Goal: Information Seeking & Learning: Learn about a topic

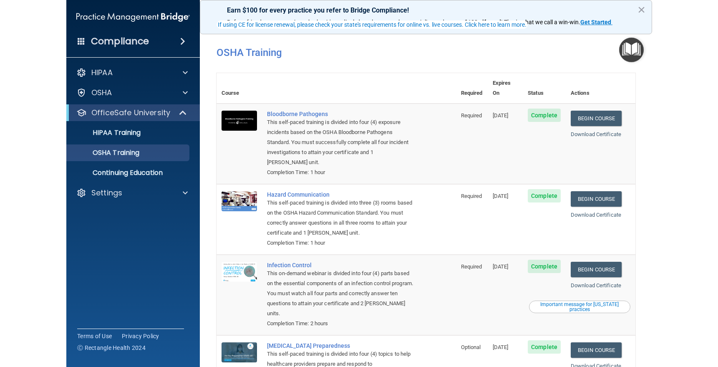
scroll to position [42, 0]
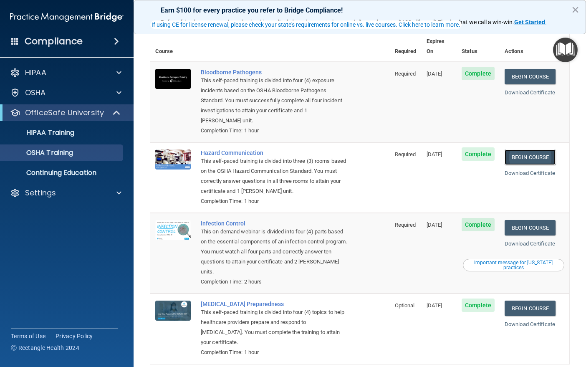
click at [528, 149] on link "Begin Course" at bounding box center [529, 156] width 51 height 15
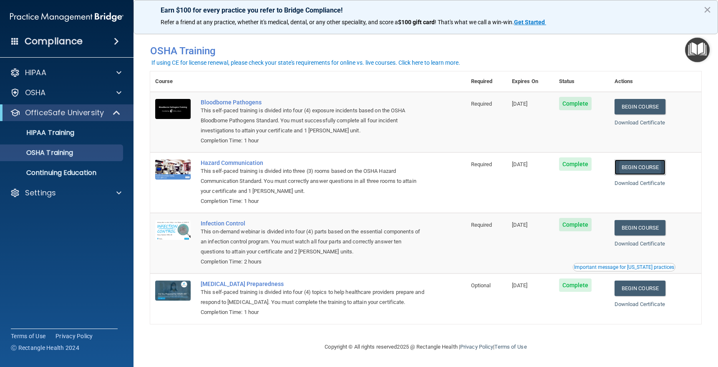
scroll to position [4, 0]
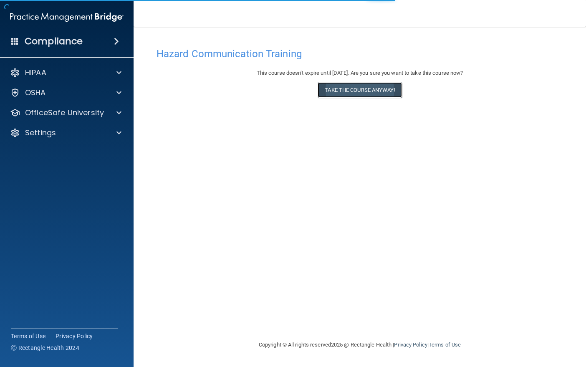
click at [372, 87] on button "Take the course anyway!" at bounding box center [359, 89] width 84 height 15
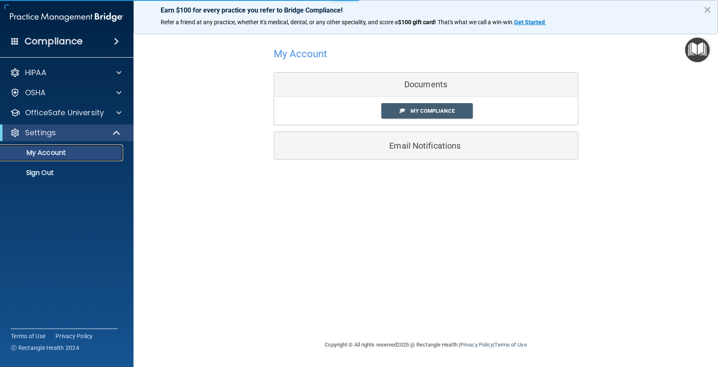
click at [68, 150] on p "My Account" at bounding box center [62, 153] width 114 height 8
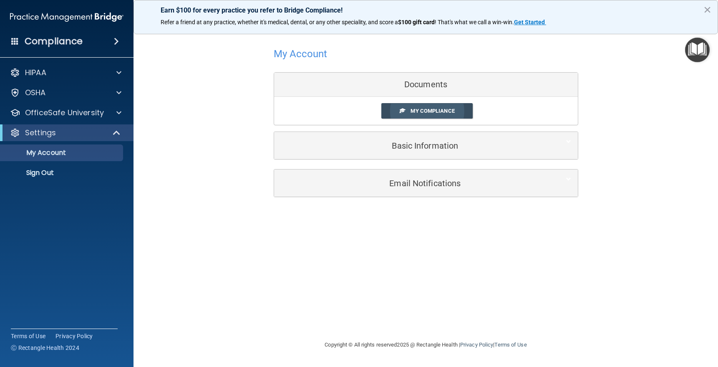
click at [410, 107] on link "My Compliance" at bounding box center [426, 110] width 91 height 15
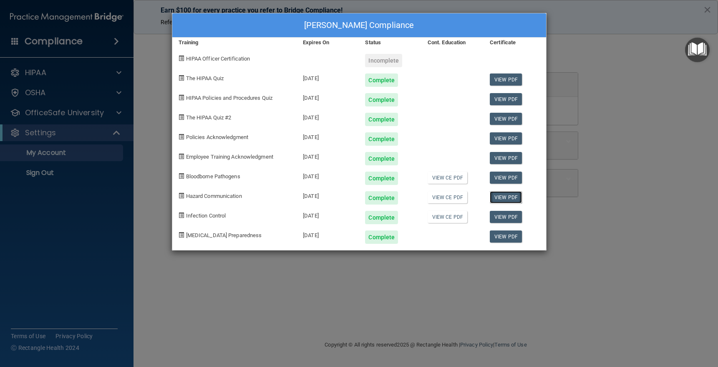
click at [499, 196] on link "View PDF" at bounding box center [506, 197] width 32 height 12
click at [451, 199] on link "View CE PDF" at bounding box center [448, 197] width 40 height 12
click at [585, 162] on div "Annette L LaBonne's Compliance Training Expires On Status Cont. Education Certi…" at bounding box center [359, 183] width 718 height 367
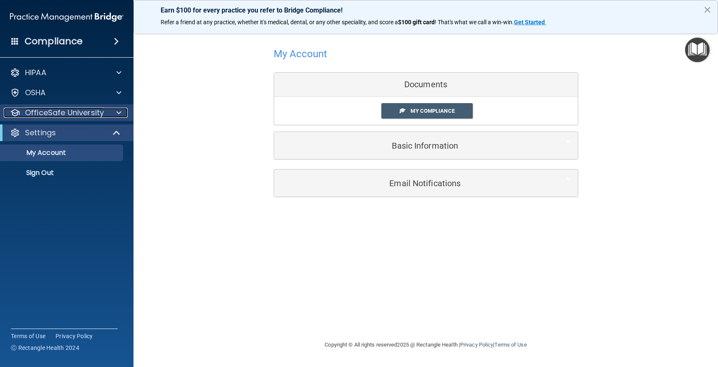
click at [75, 113] on p "OfficeSafe University" at bounding box center [64, 113] width 79 height 10
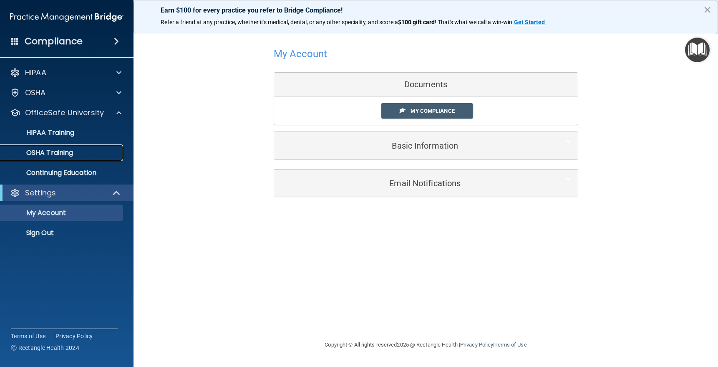
click at [56, 151] on p "OSHA Training" at bounding box center [39, 153] width 68 height 8
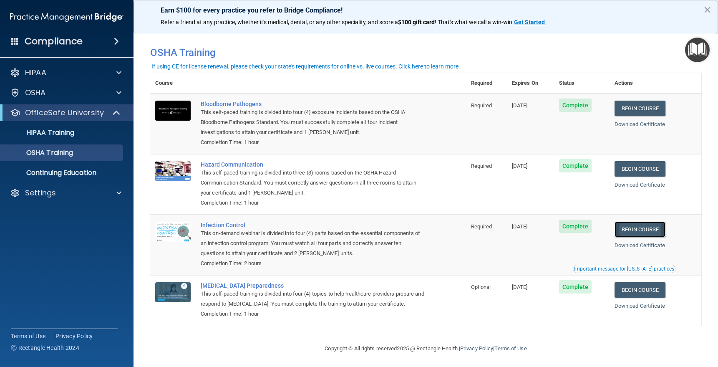
click at [585, 233] on link "Begin Course" at bounding box center [640, 229] width 51 height 15
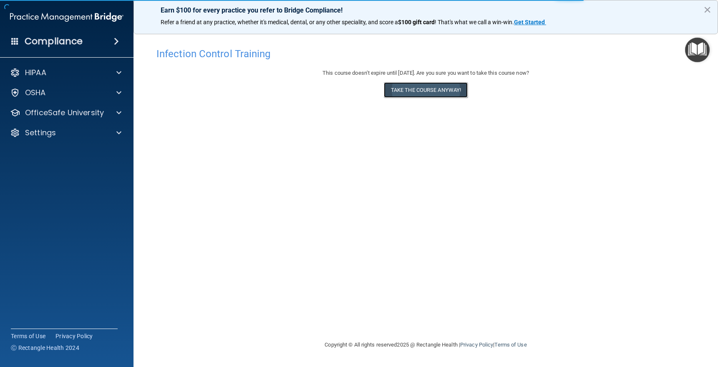
click at [399, 91] on button "Take the course anyway!" at bounding box center [426, 89] width 84 height 15
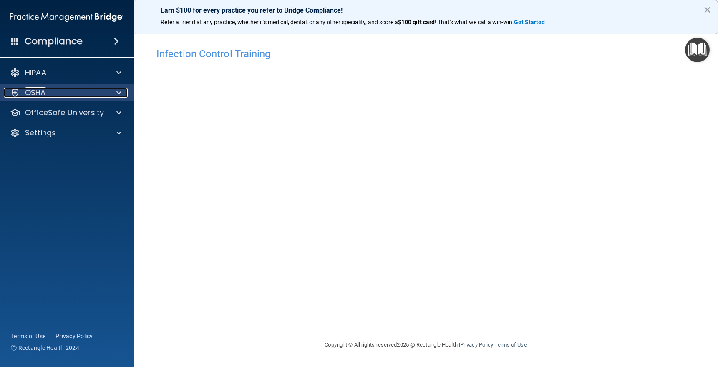
click at [25, 90] on div "OSHA" at bounding box center [55, 93] width 103 height 10
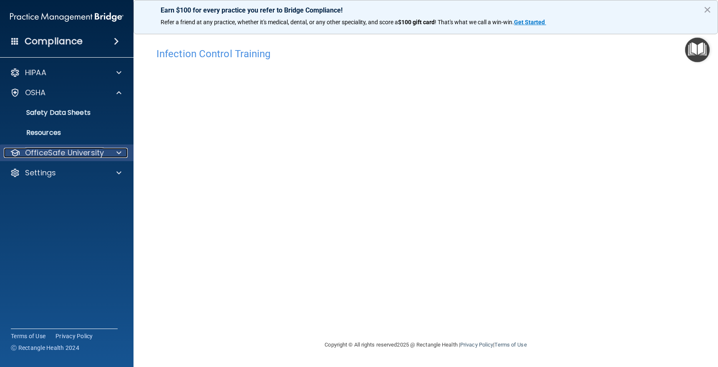
click at [37, 150] on p "OfficeSafe University" at bounding box center [64, 153] width 79 height 10
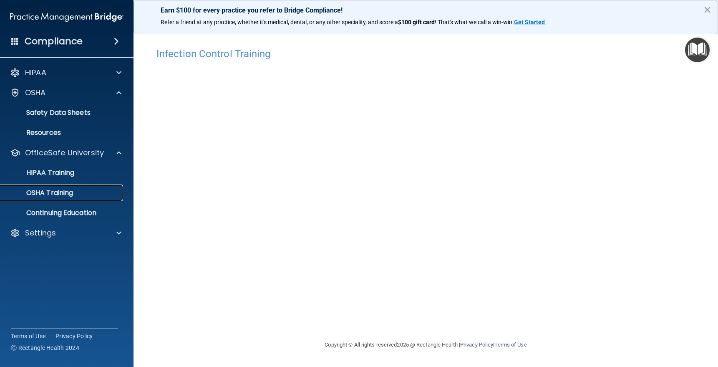
click at [40, 193] on p "OSHA Training" at bounding box center [39, 193] width 68 height 8
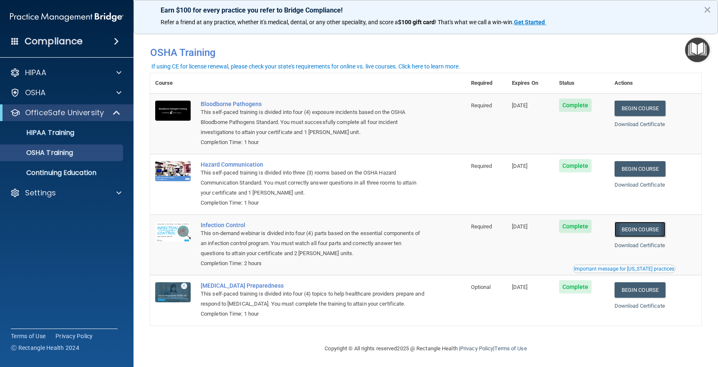
click at [639, 229] on link "Begin Course" at bounding box center [640, 229] width 51 height 15
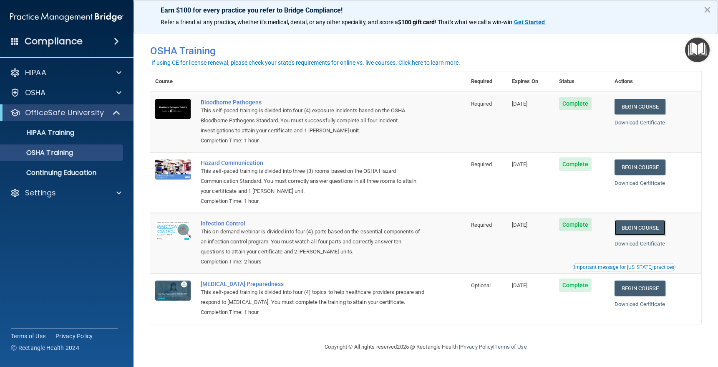
scroll to position [4, 0]
click at [110, 111] on div at bounding box center [117, 113] width 20 height 10
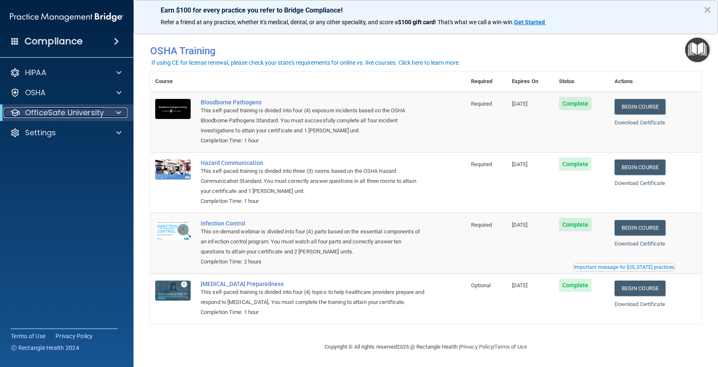
click at [110, 111] on div at bounding box center [117, 113] width 20 height 10
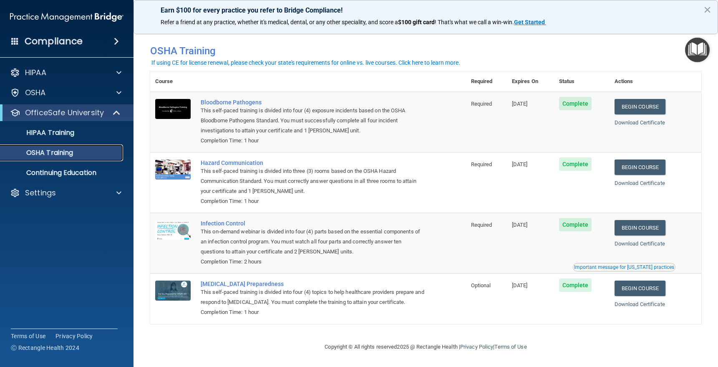
click at [57, 151] on p "OSHA Training" at bounding box center [39, 153] width 68 height 8
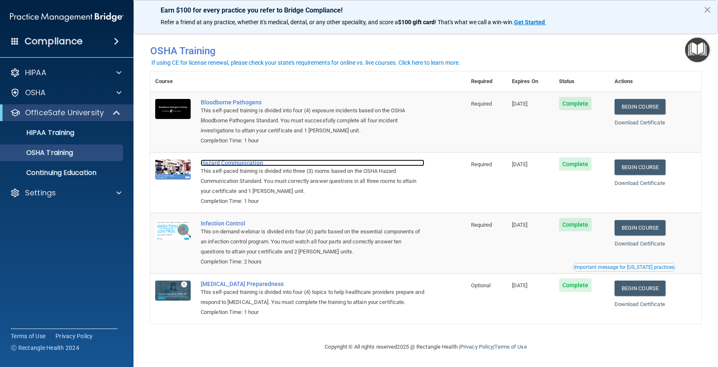
click at [234, 159] on div "Hazard Communication" at bounding box center [313, 162] width 224 height 7
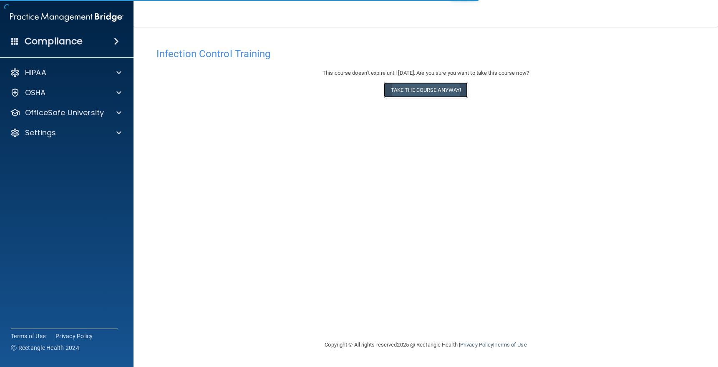
click at [433, 90] on button "Take the course anyway!" at bounding box center [426, 89] width 84 height 15
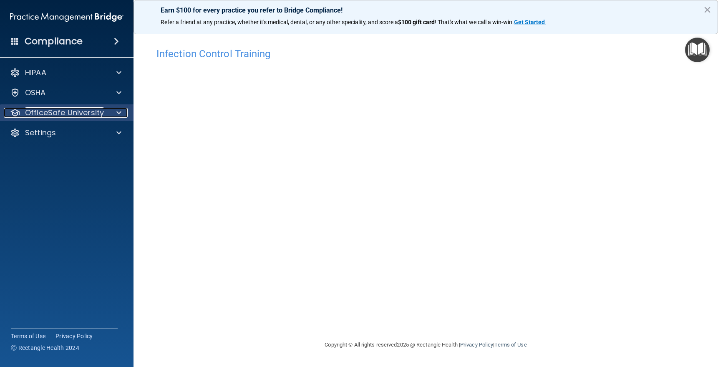
click at [99, 111] on p "OfficeSafe University" at bounding box center [64, 113] width 79 height 10
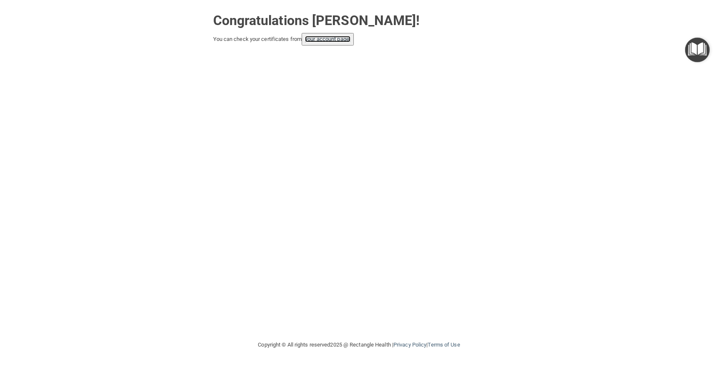
click at [329, 40] on link "your account page!" at bounding box center [327, 39] width 45 height 6
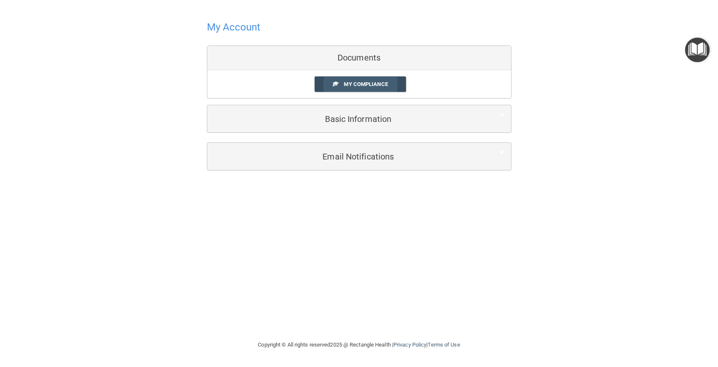
click at [364, 82] on span "My Compliance" at bounding box center [366, 84] width 44 height 6
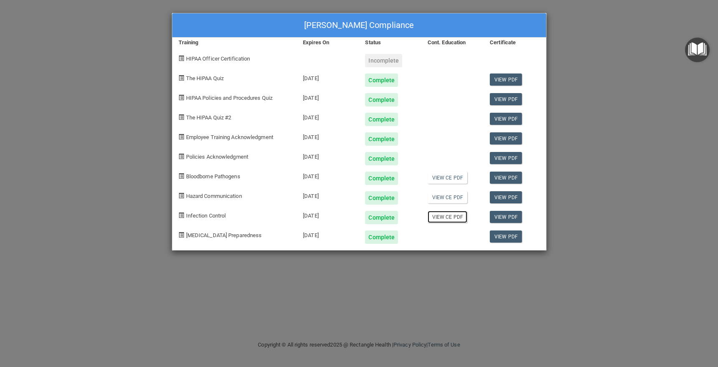
click at [452, 218] on link "View CE PDF" at bounding box center [448, 217] width 40 height 12
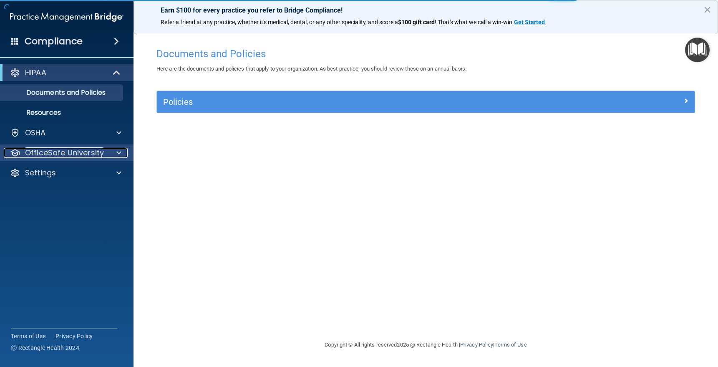
click at [121, 148] on div at bounding box center [117, 153] width 21 height 10
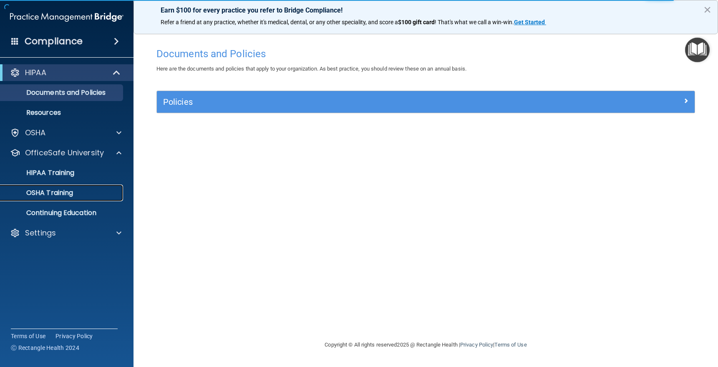
click at [76, 191] on div "OSHA Training" at bounding box center [62, 193] width 114 height 8
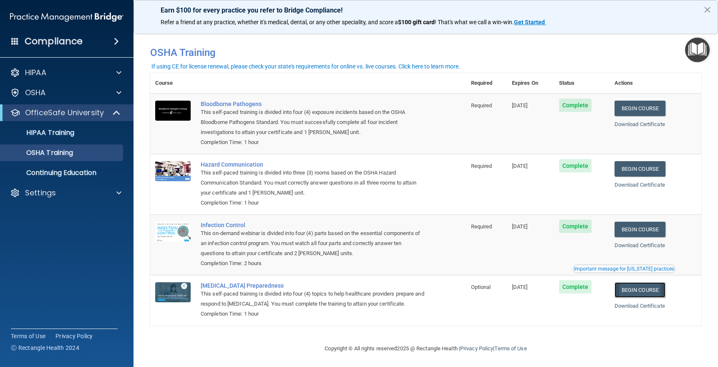
click at [633, 292] on link "Begin Course" at bounding box center [640, 289] width 51 height 15
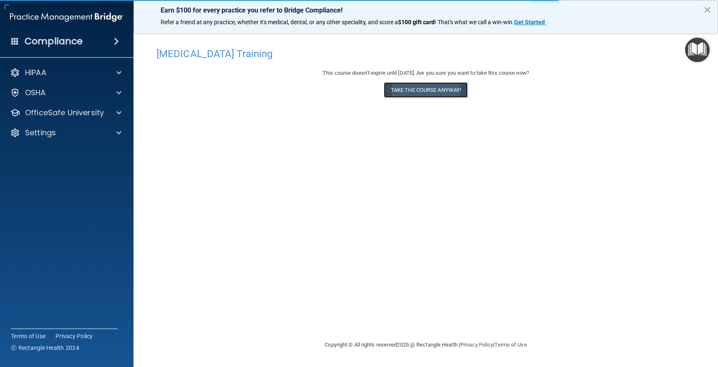
click at [436, 91] on button "Take the course anyway!" at bounding box center [426, 89] width 84 height 15
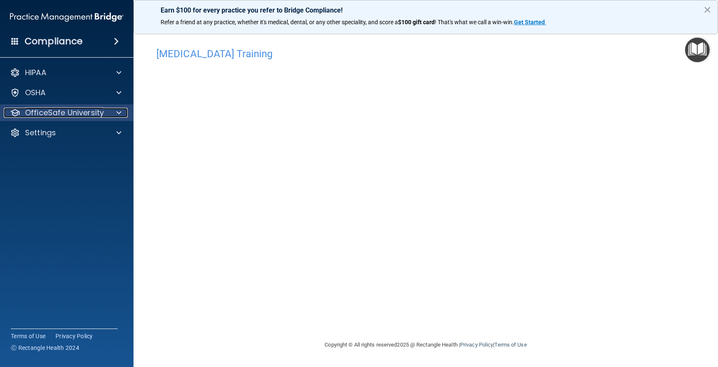
click at [79, 113] on p "OfficeSafe University" at bounding box center [64, 113] width 79 height 10
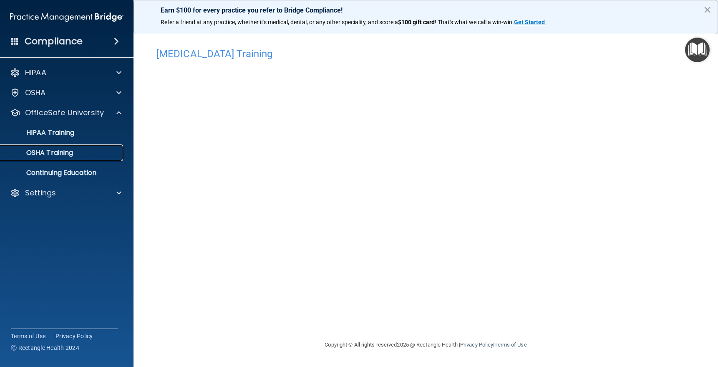
click at [64, 152] on p "OSHA Training" at bounding box center [39, 153] width 68 height 8
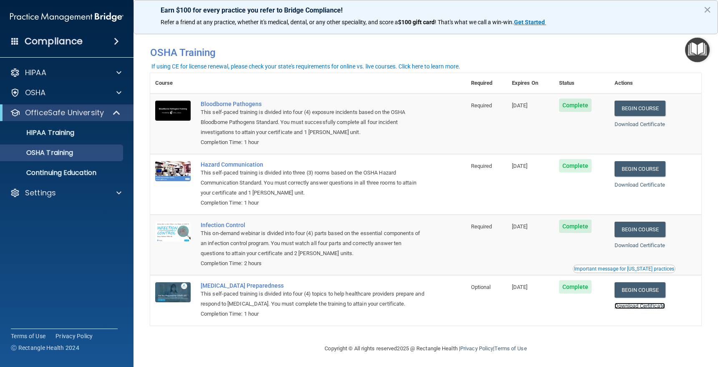
click at [624, 308] on link "Download Certificate" at bounding box center [640, 305] width 50 height 6
